Goal: Information Seeking & Learning: Learn about a topic

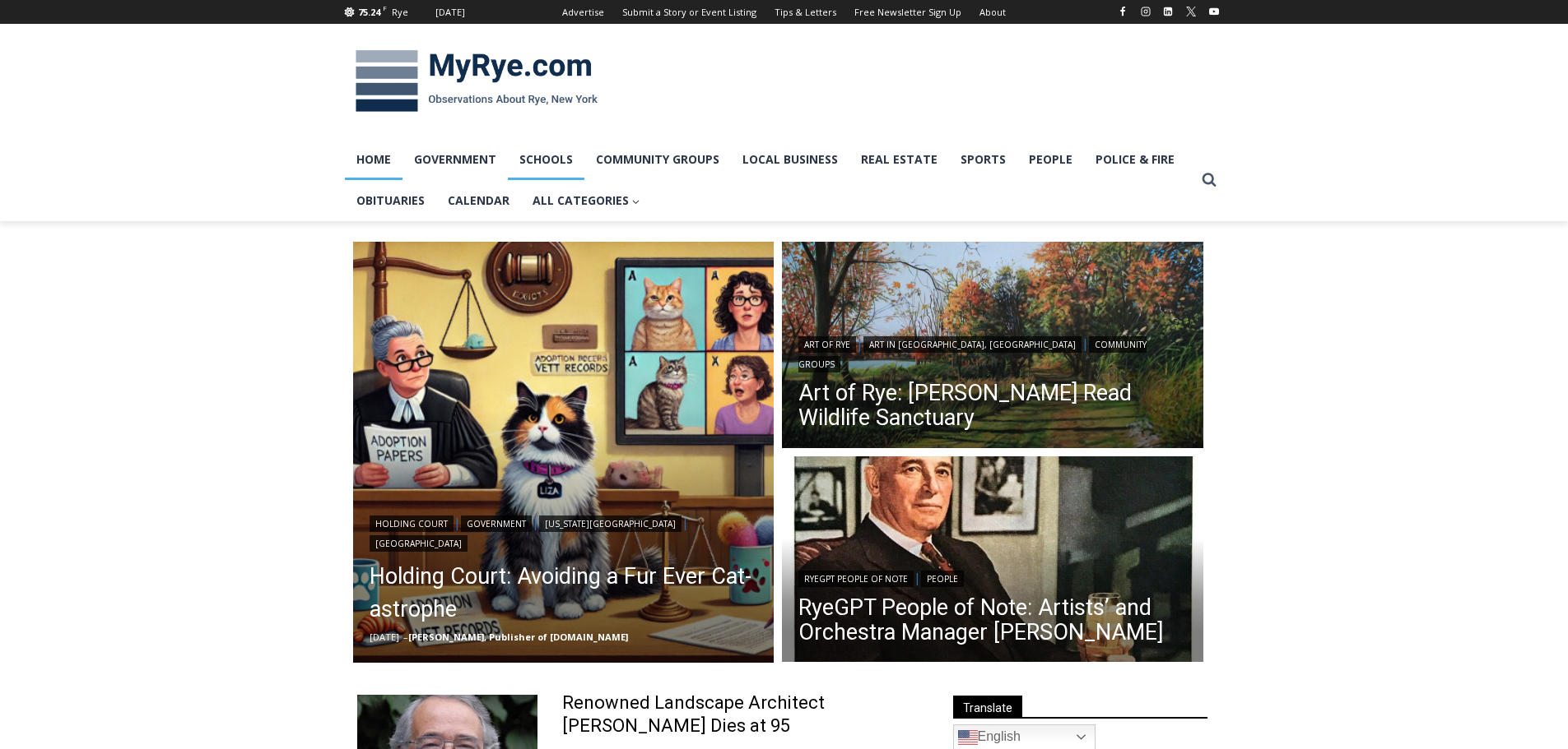
click at [551, 156] on link "Schools" at bounding box center [545, 159] width 76 height 41
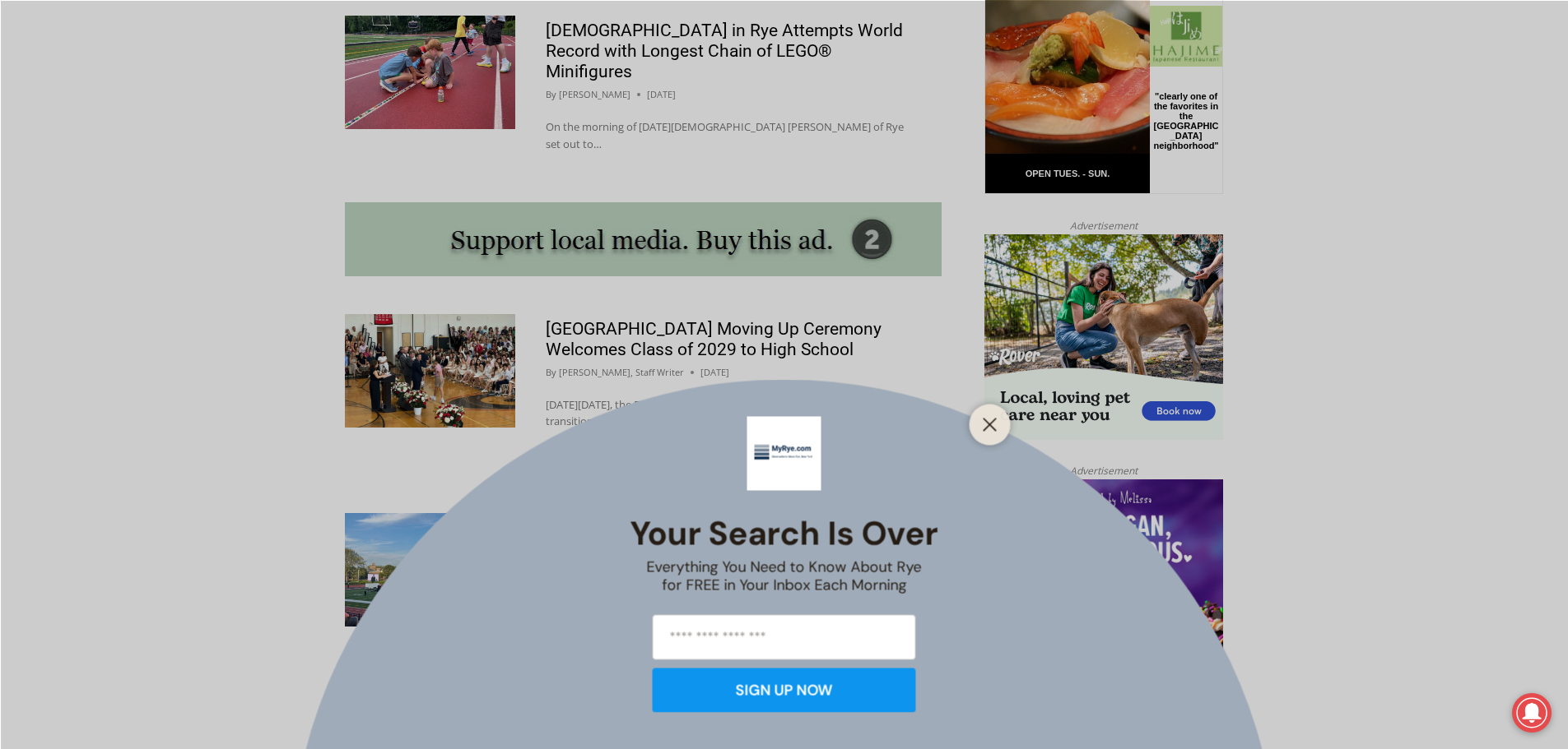
scroll to position [1448, 0]
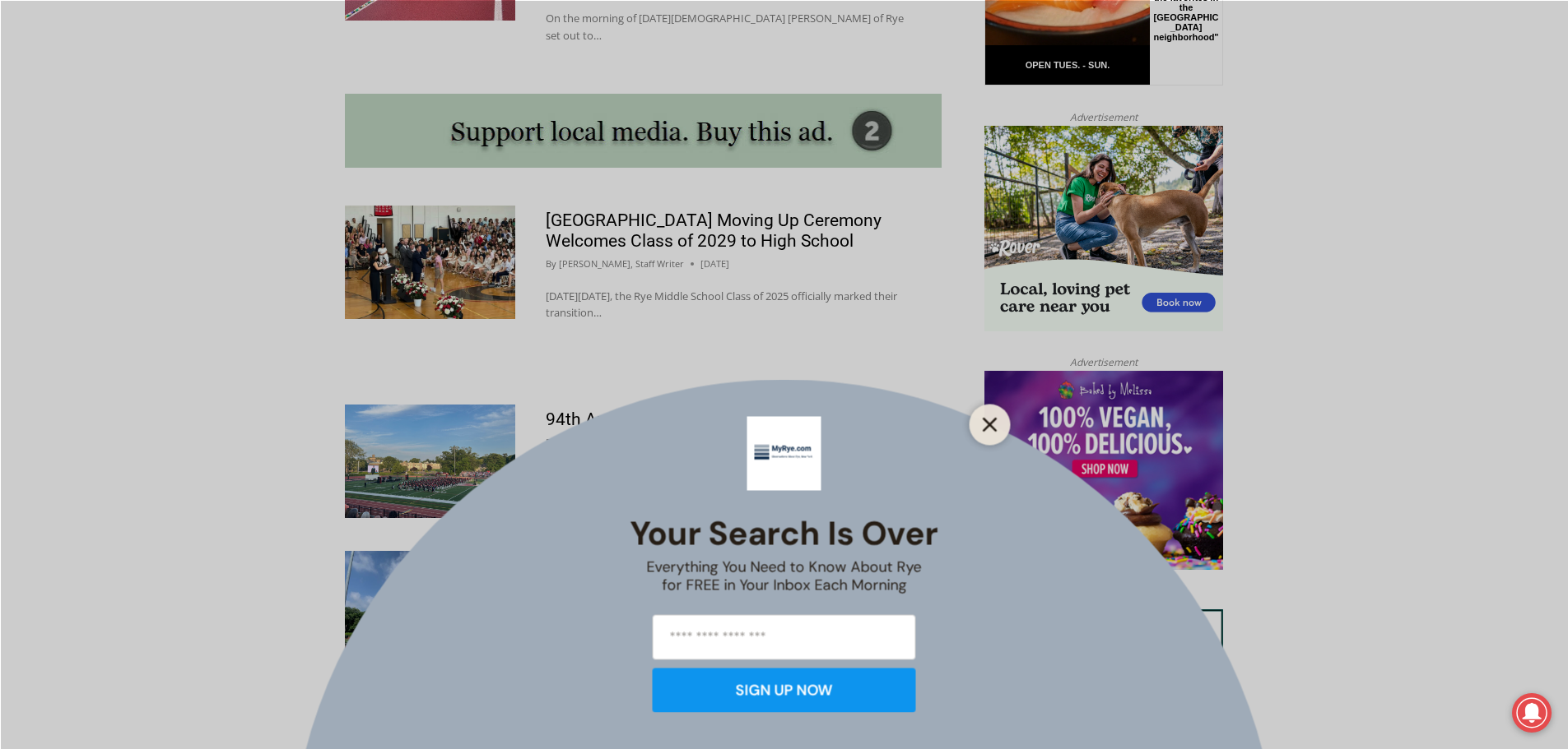
click at [984, 421] on icon "Close" at bounding box center [990, 424] width 15 height 15
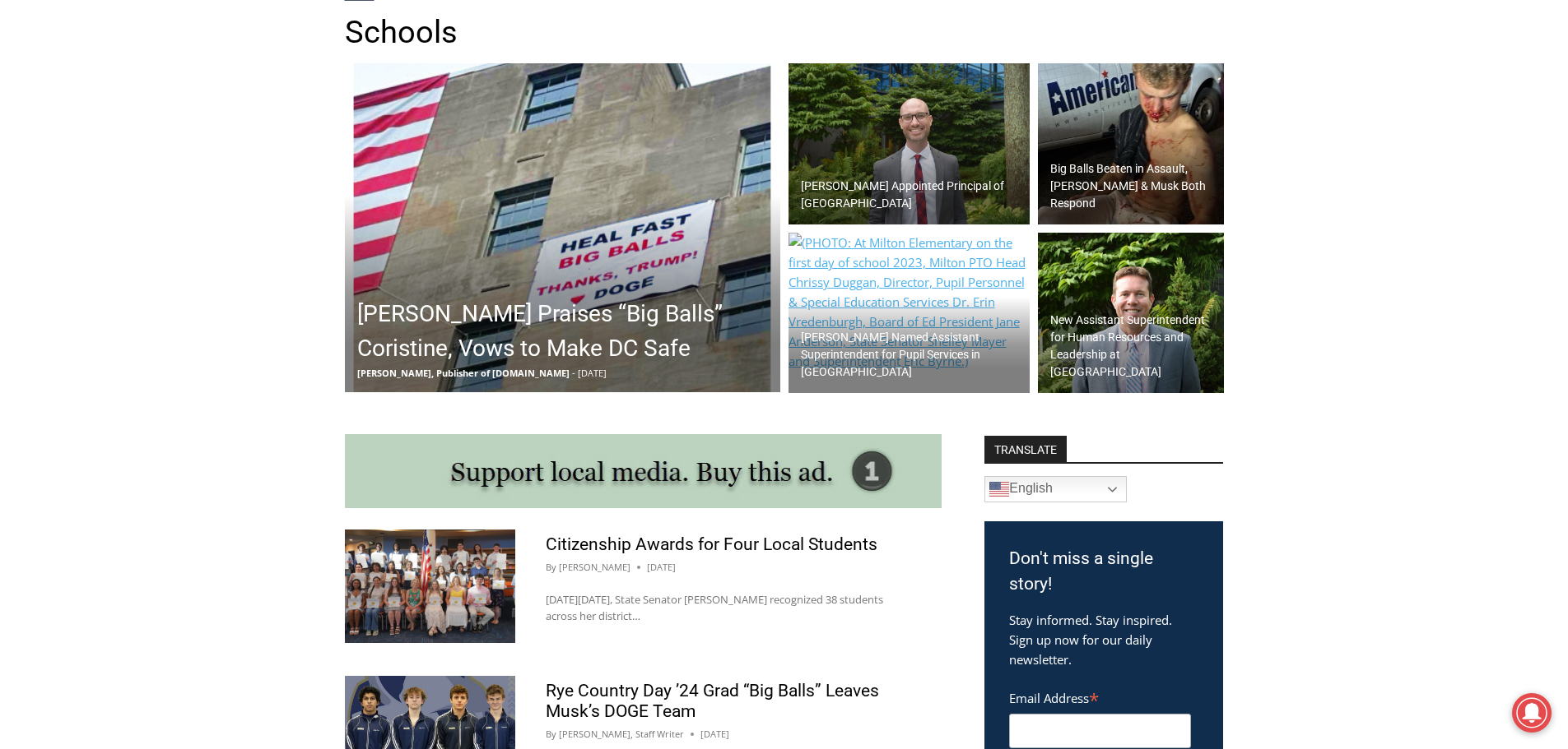
scroll to position [494, 0]
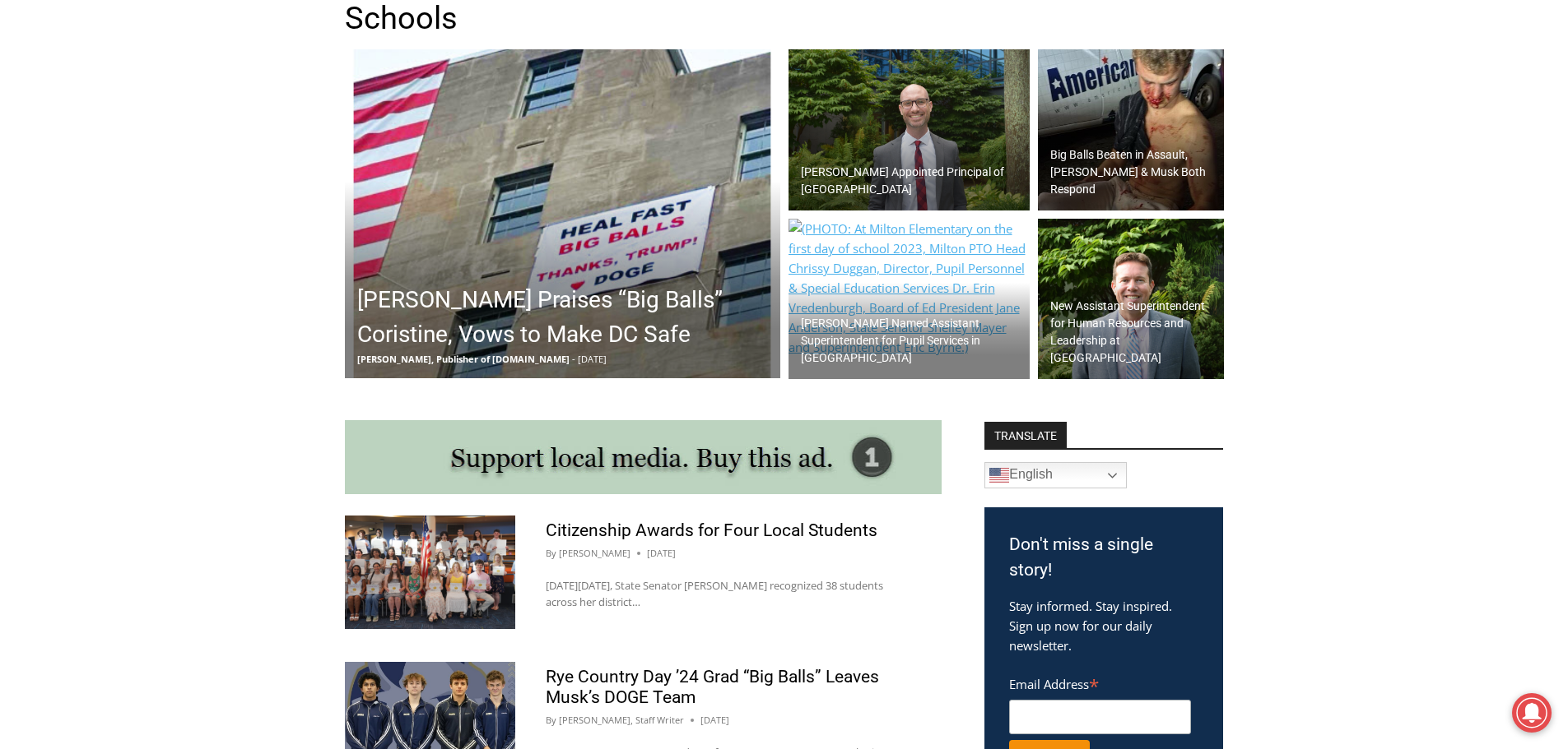
click at [1159, 345] on h2 "New Assistant Superintendent for Human Resources and Leadership at Rye Schools" at bounding box center [1134, 332] width 169 height 69
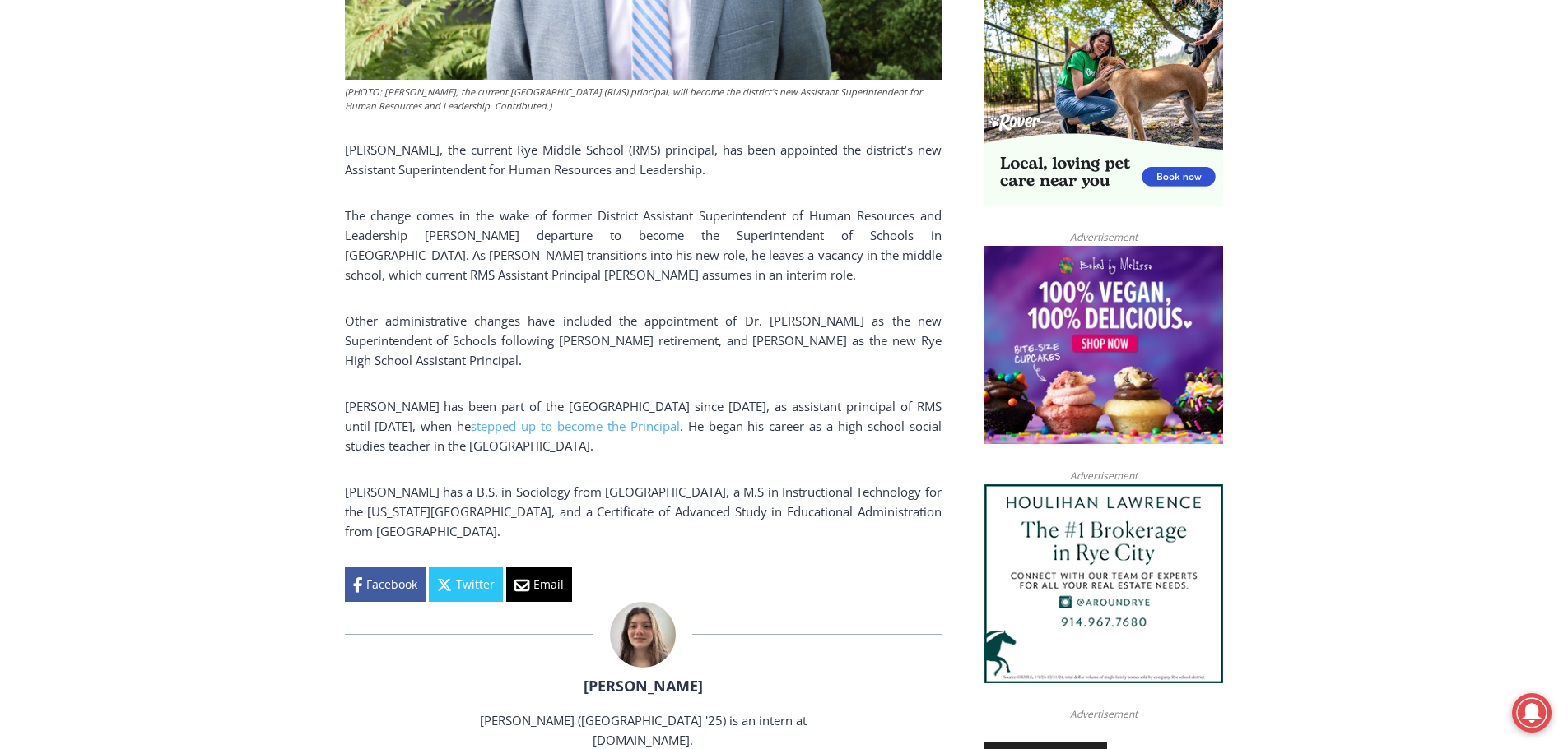
scroll to position [1119, 0]
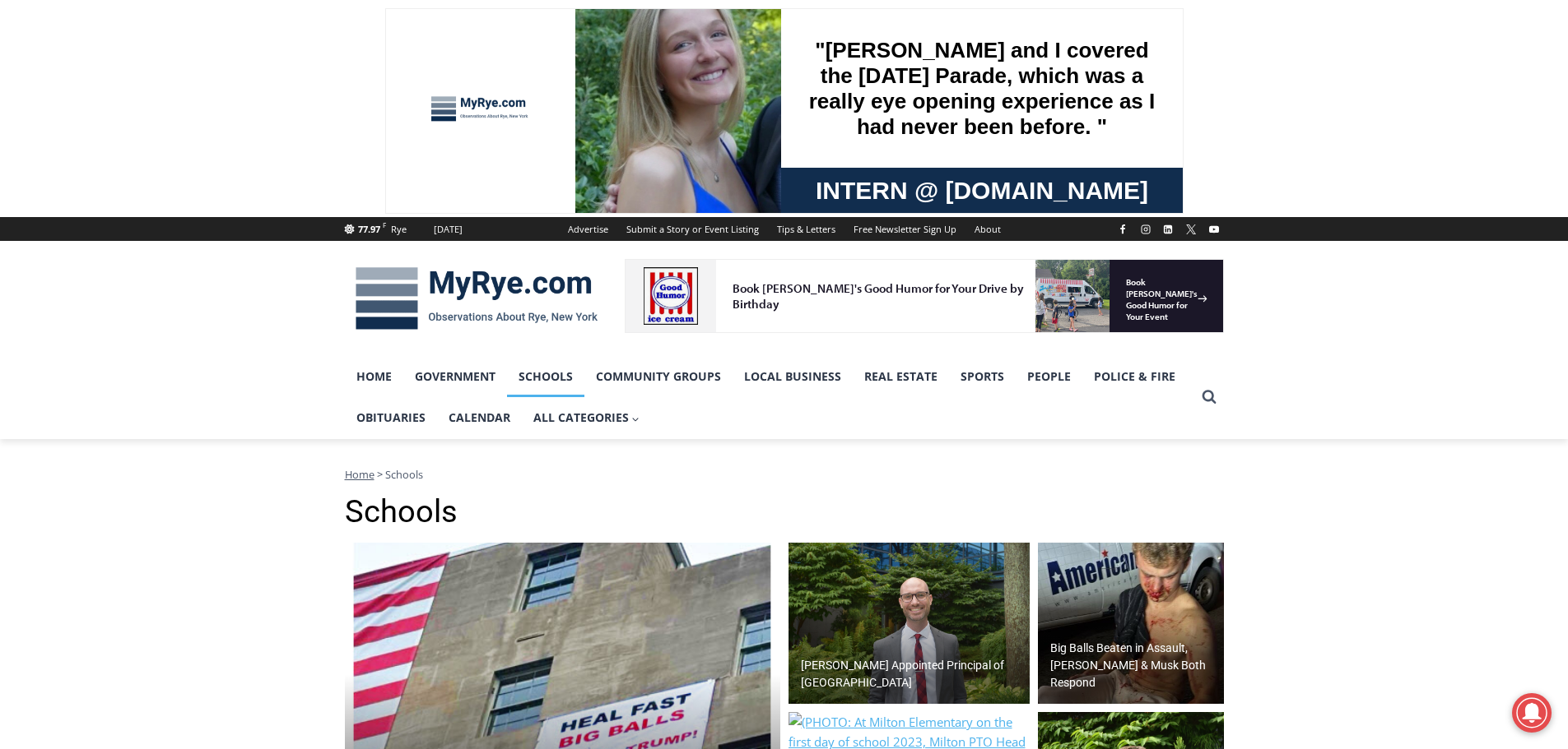
click at [887, 591] on img at bounding box center [909, 623] width 241 height 162
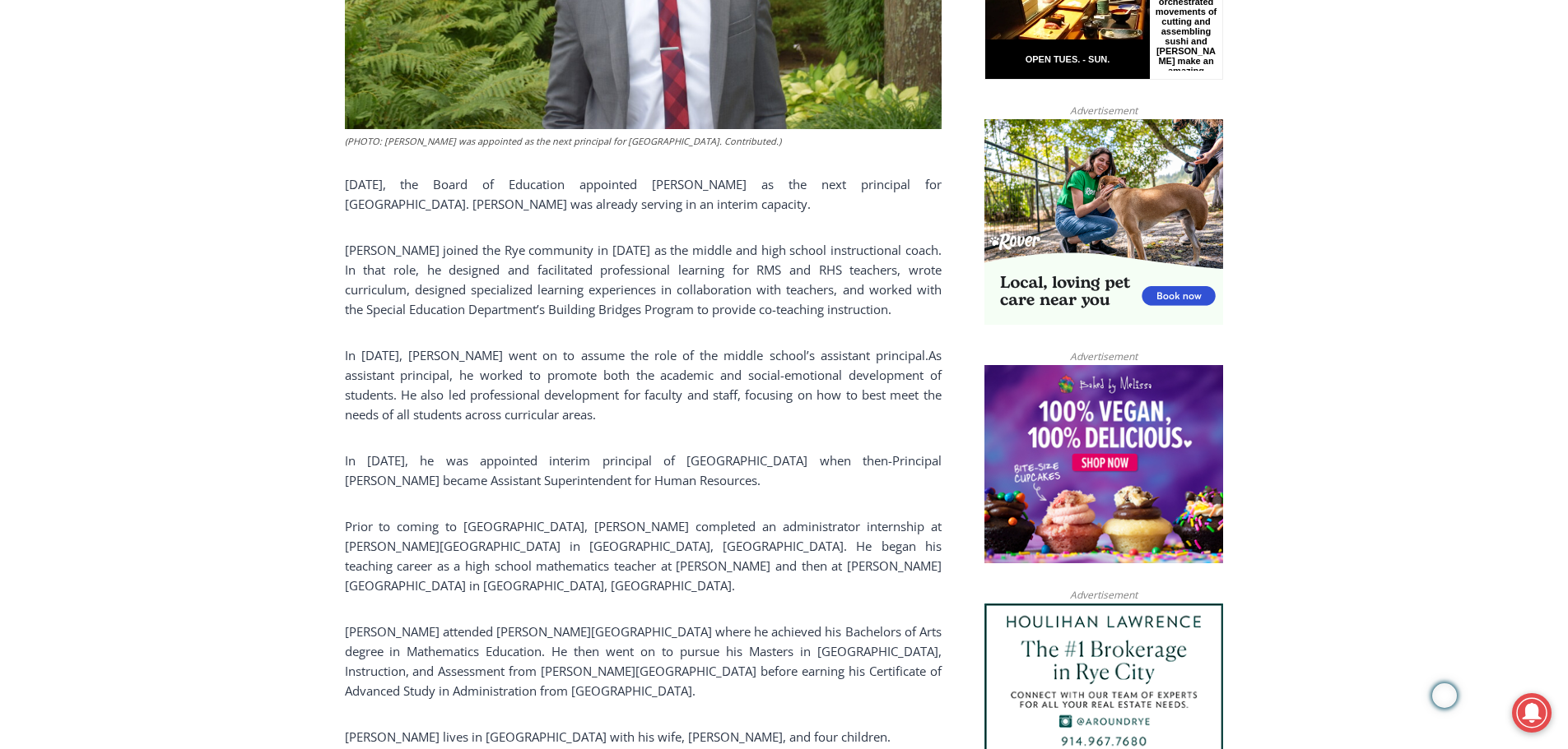
scroll to position [1037, 0]
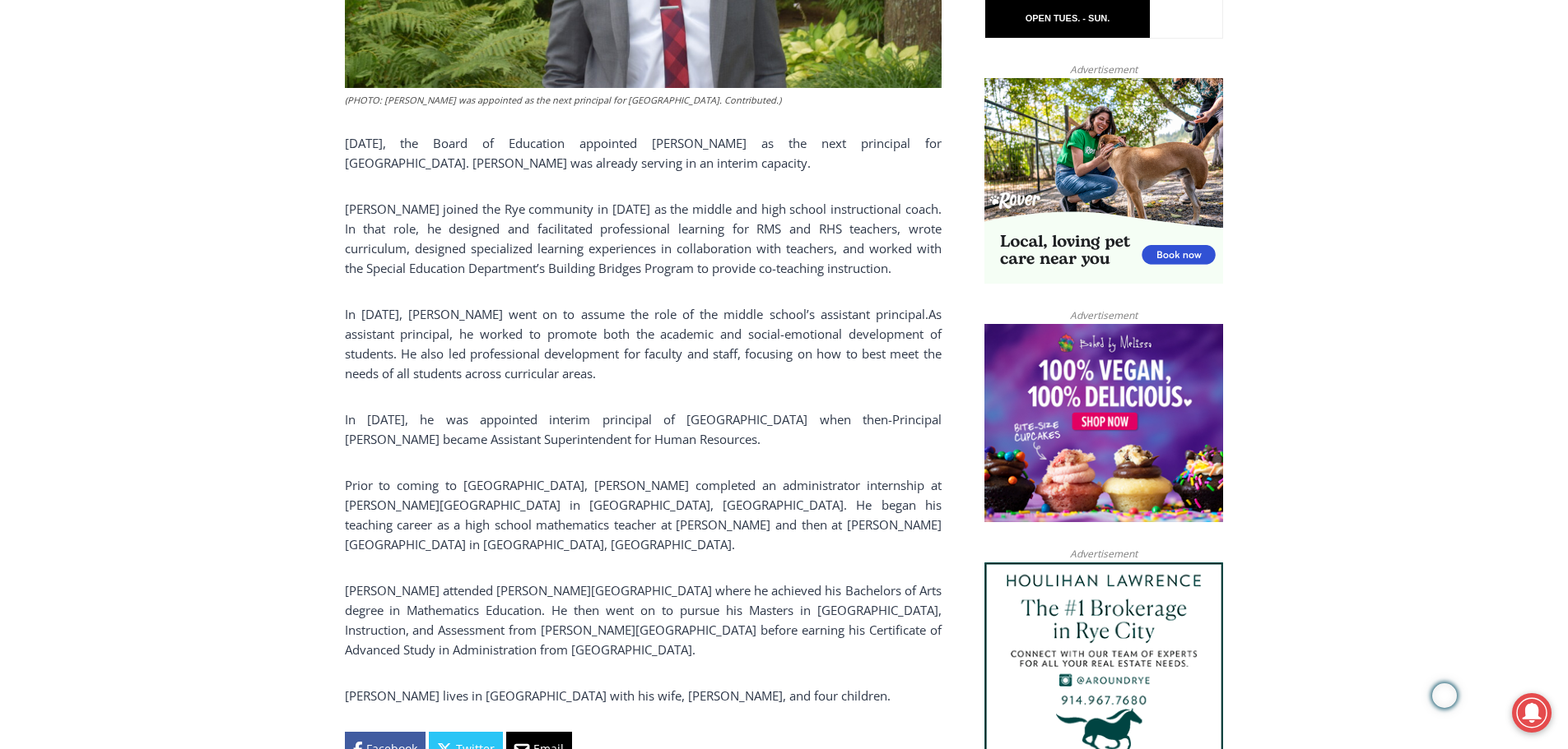
drag, startPoint x: 419, startPoint y: 417, endPoint x: 780, endPoint y: 435, distance: 361.4
click at [780, 435] on p "In July of 2025, he was appointed interim principal of Rye Middle School when t…" at bounding box center [643, 429] width 597 height 39
click at [348, 475] on p "Prior to coming to Rye, Mr. Clair completed an administrator internship at F.D.…" at bounding box center [643, 515] width 597 height 79
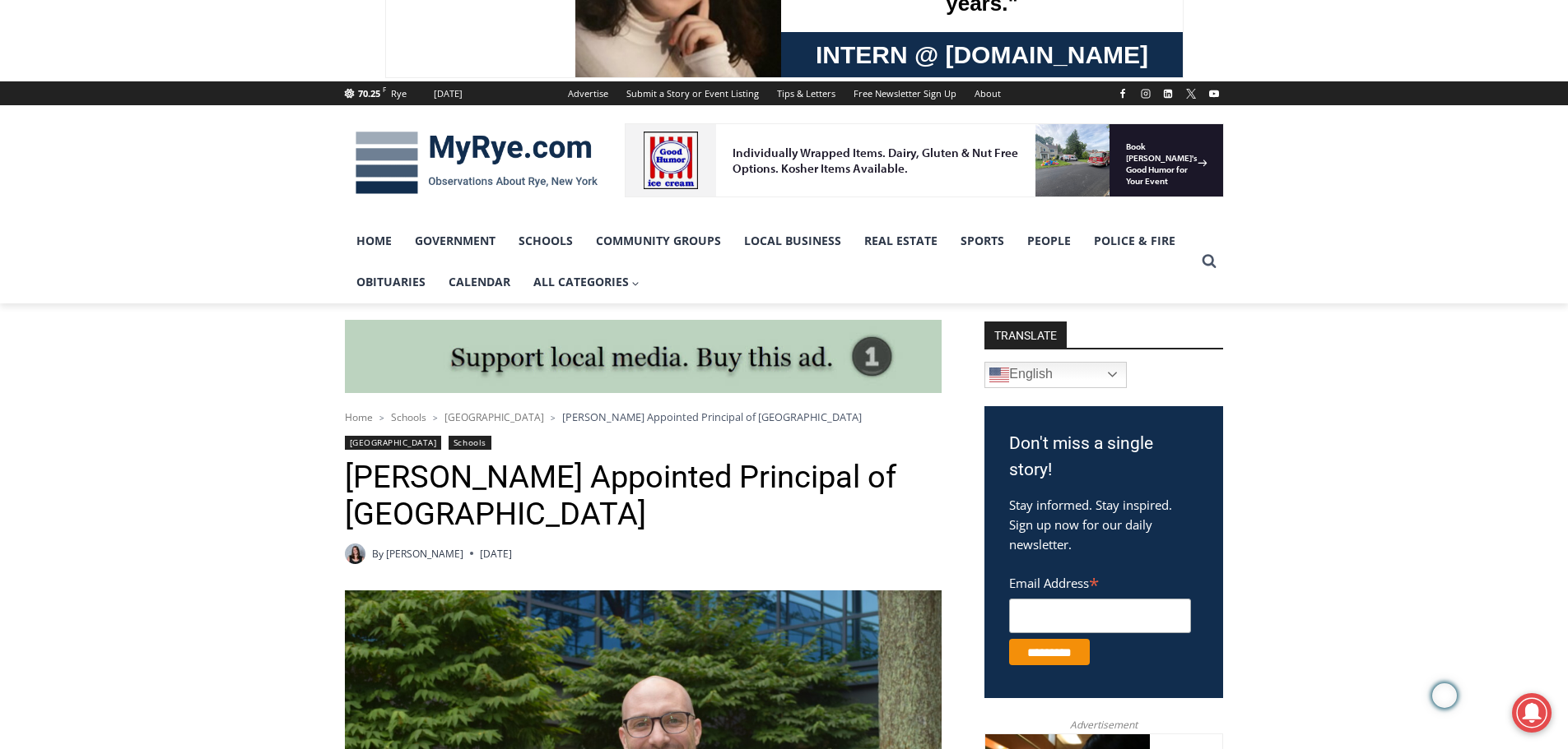
scroll to position [131, 0]
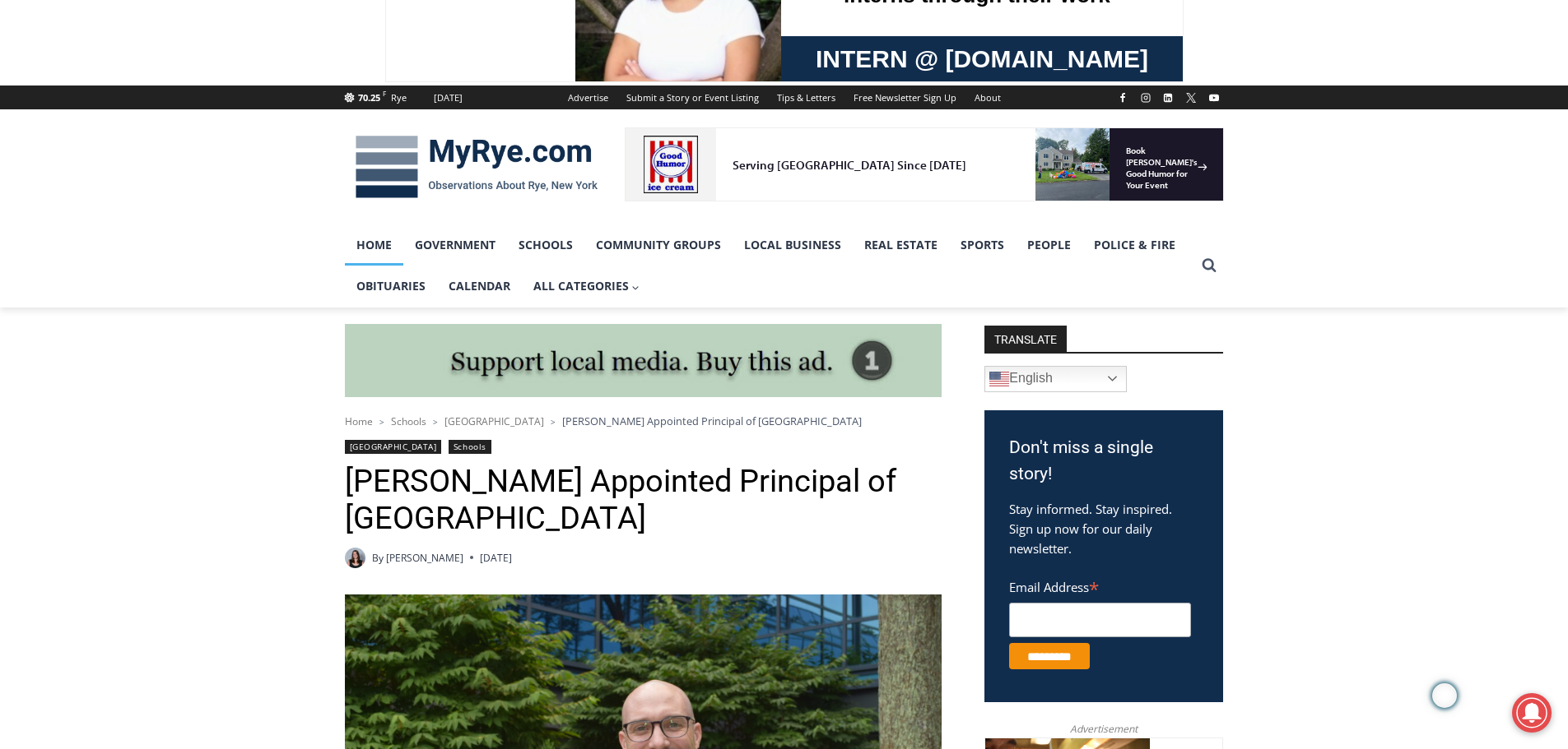
click at [368, 245] on link "Home" at bounding box center [374, 244] width 59 height 41
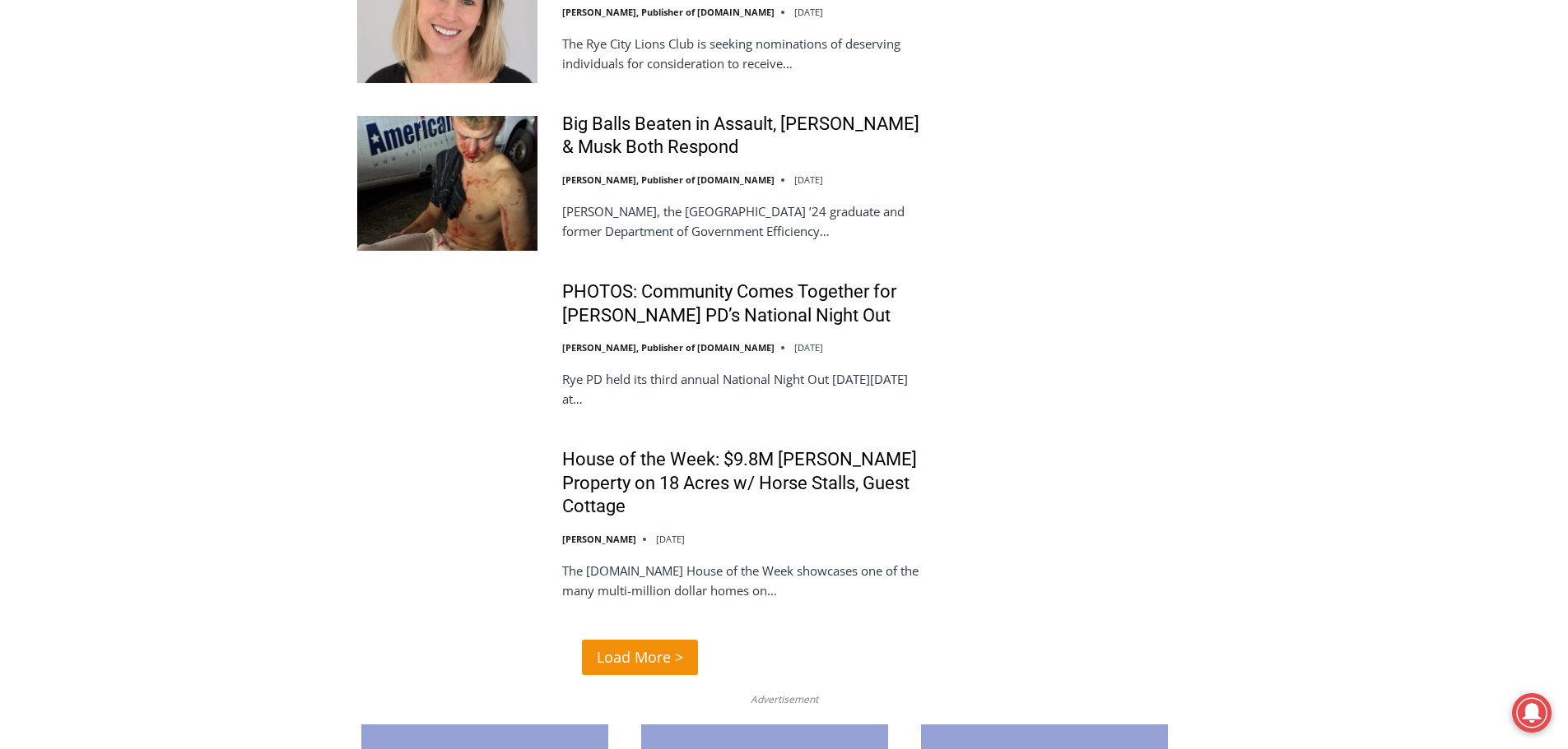
scroll to position [3866, 0]
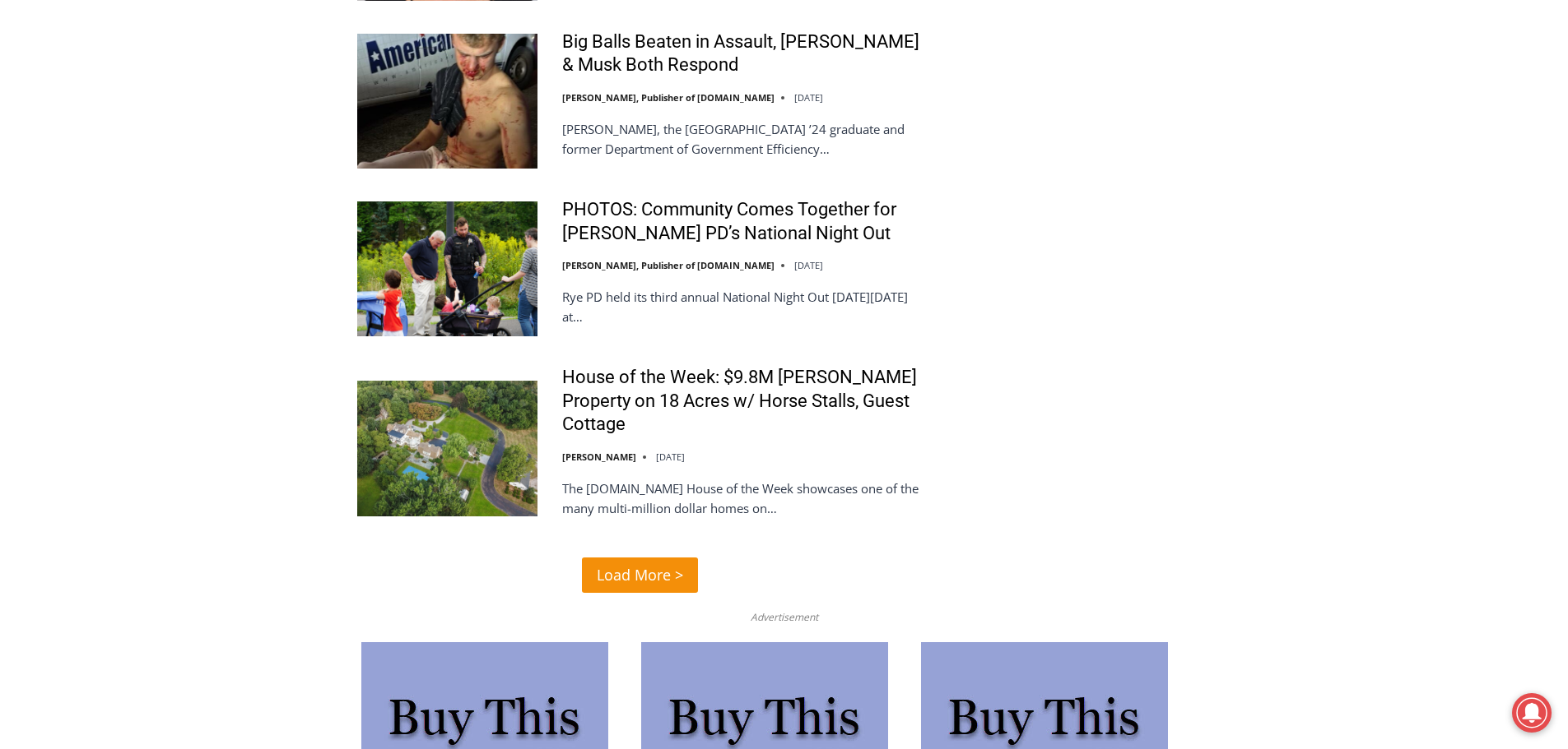
click at [609, 563] on span "Load More >" at bounding box center [640, 575] width 86 height 24
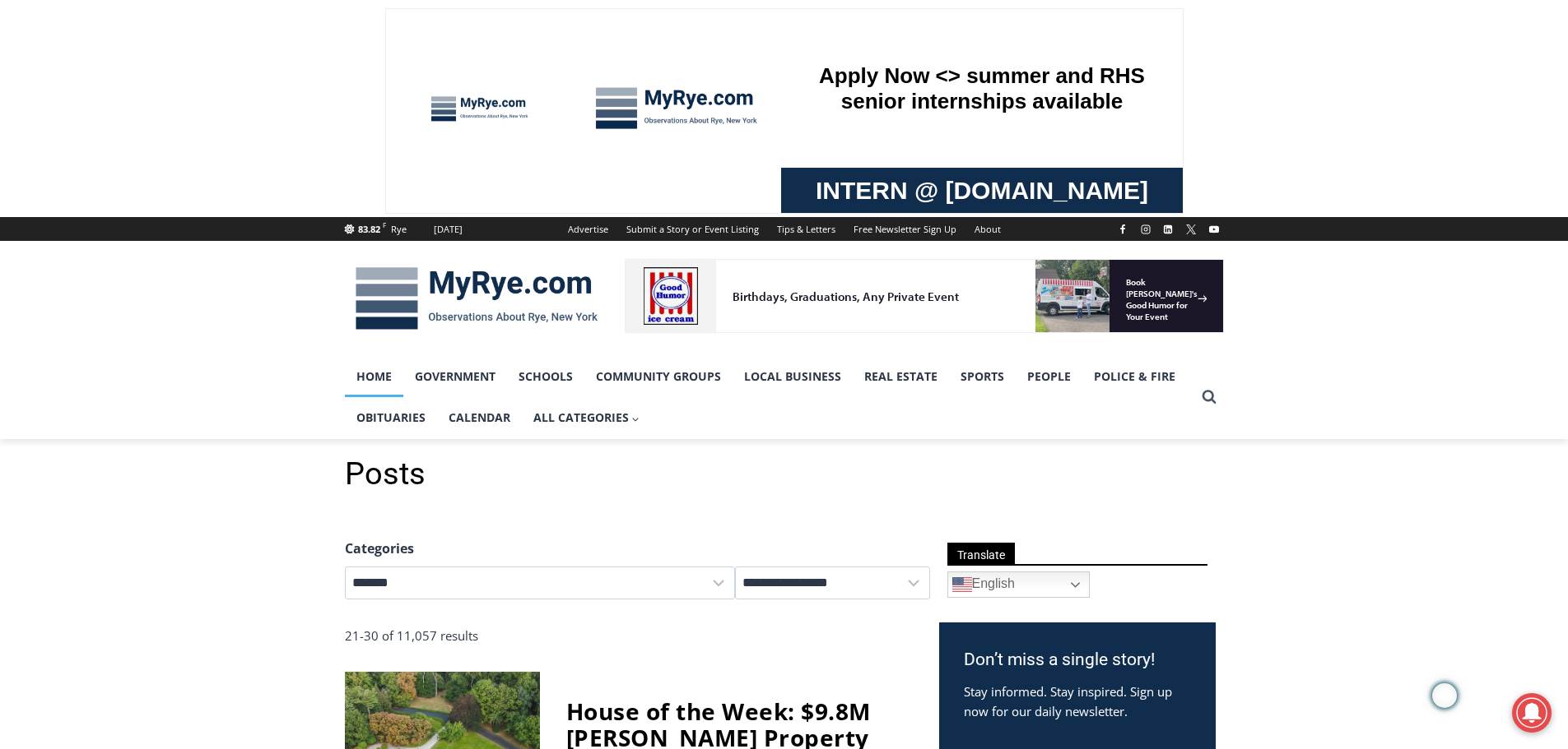
click at [390, 374] on link "Home" at bounding box center [374, 377] width 59 height 41
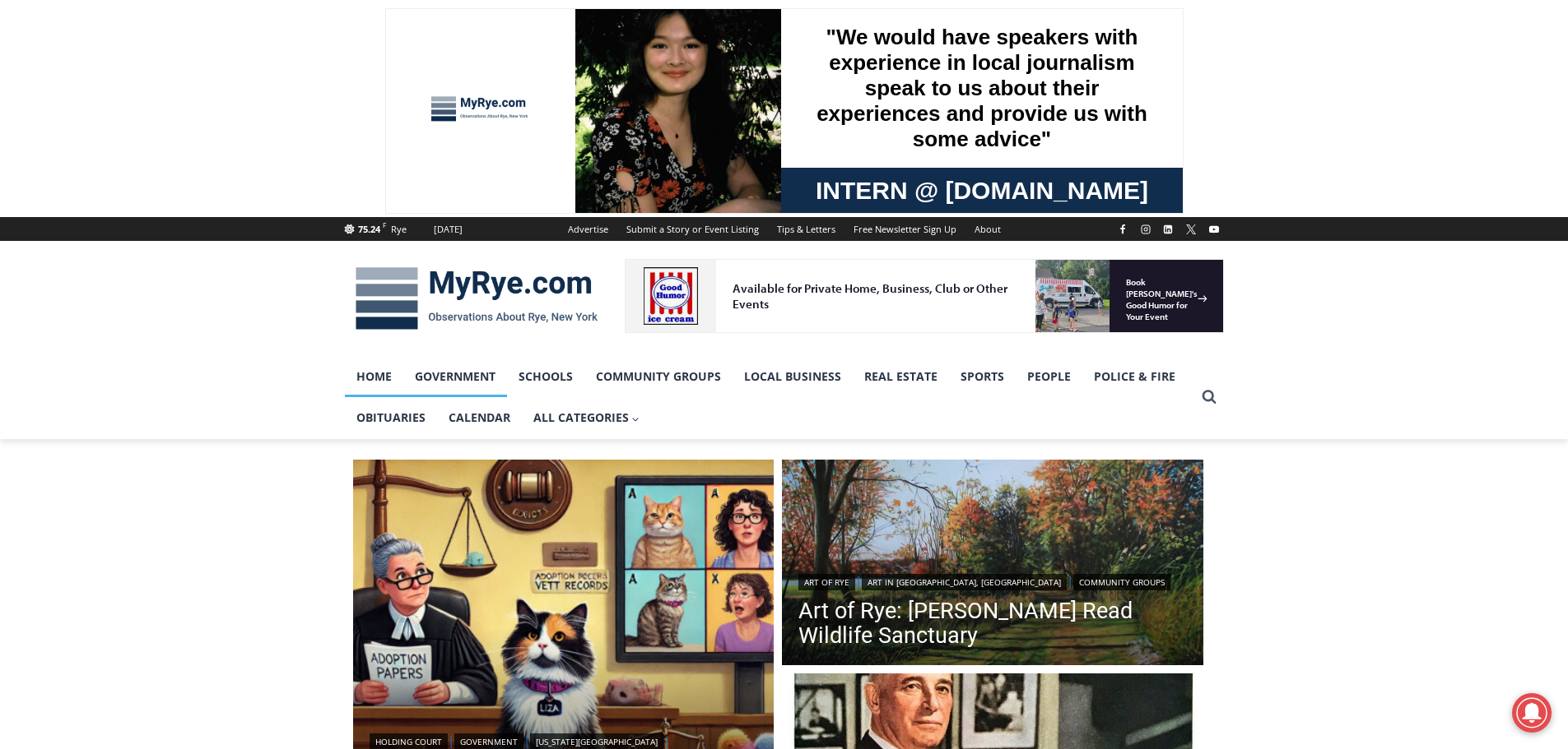
click at [434, 377] on link "Government" at bounding box center [455, 377] width 104 height 41
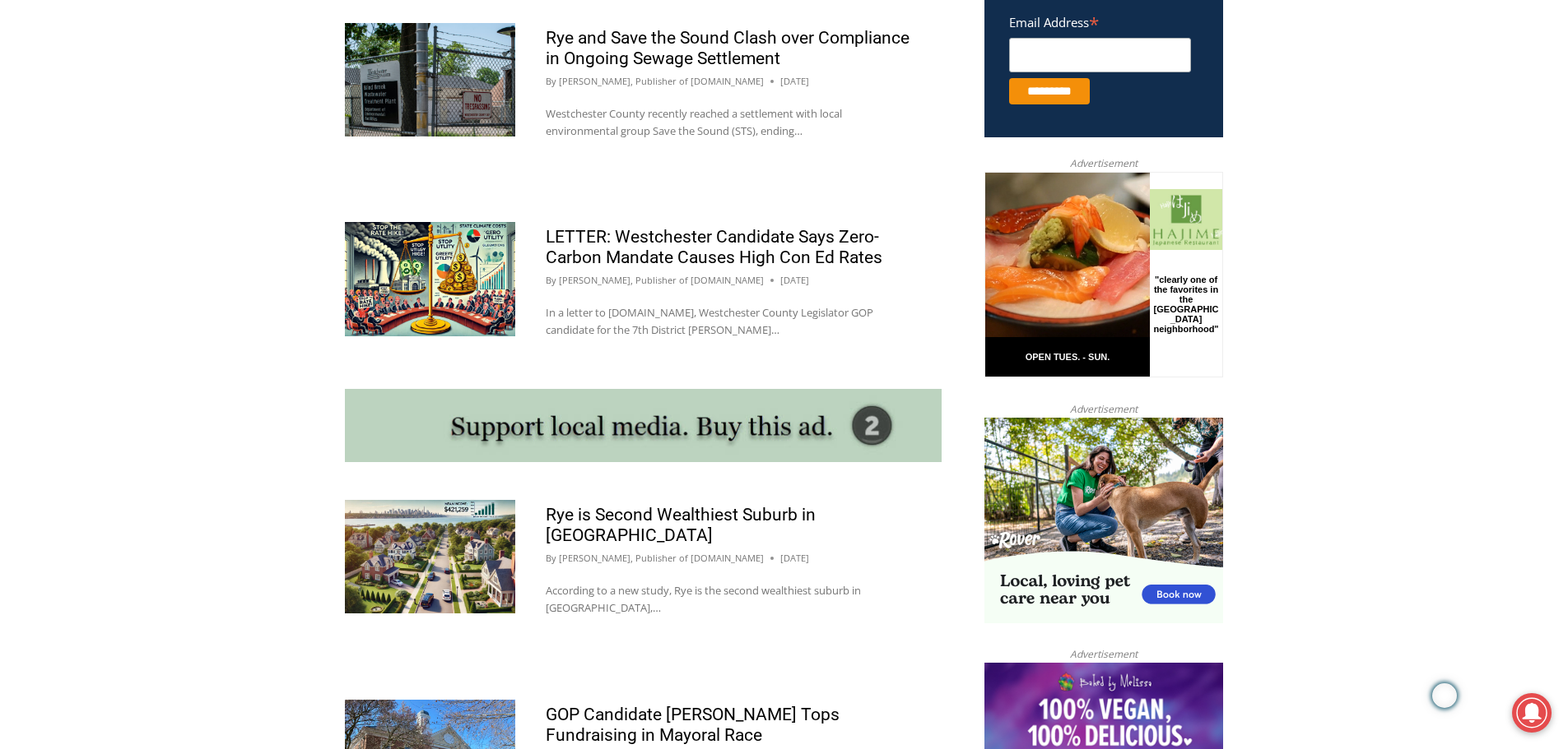
scroll to position [875, 0]
